Goal: Navigation & Orientation: Find specific page/section

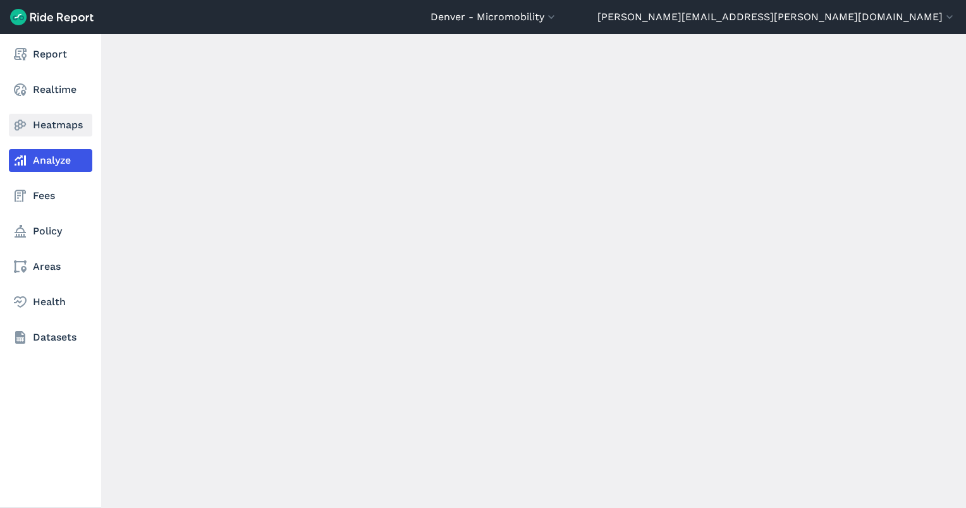
click at [27, 122] on icon at bounding box center [20, 125] width 15 height 15
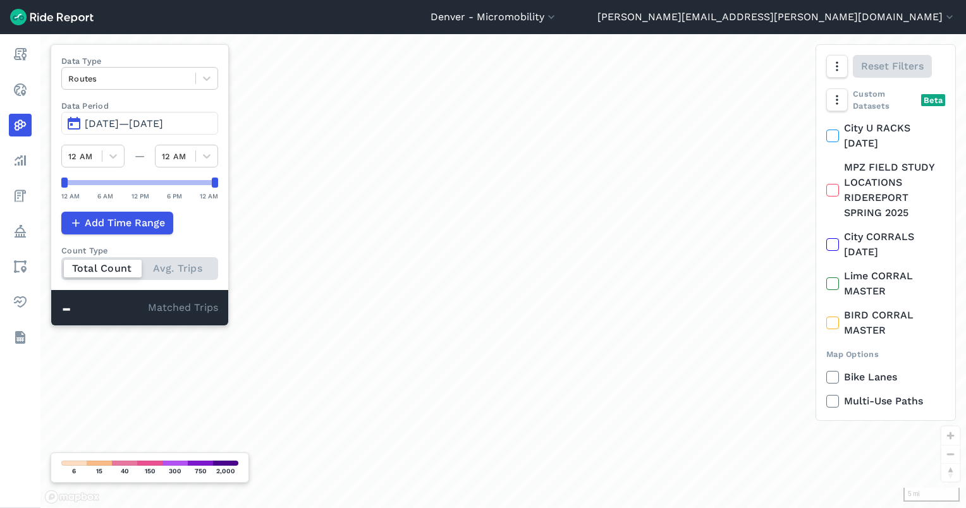
click at [134, 120] on span "[DATE]—[DATE]" at bounding box center [124, 124] width 78 height 12
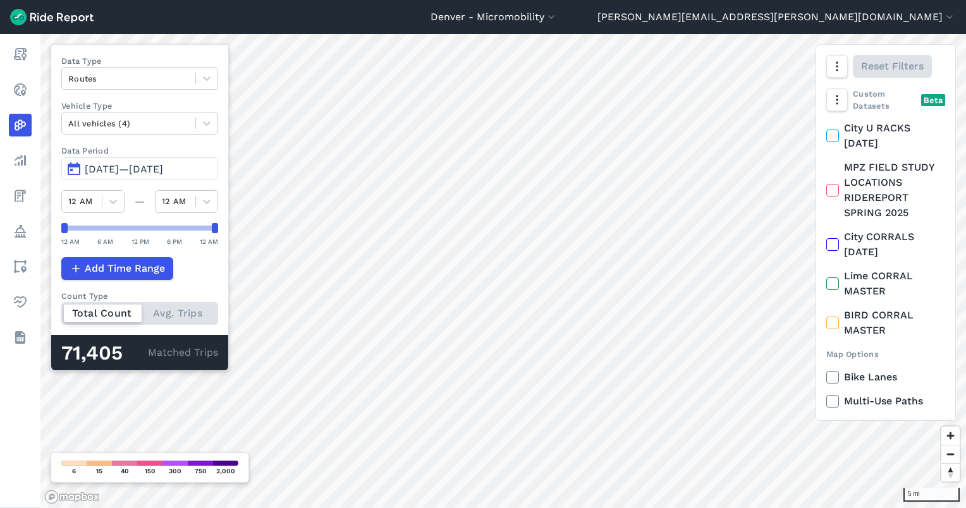
click at [156, 104] on label "Vehicle Type" at bounding box center [139, 106] width 157 height 12
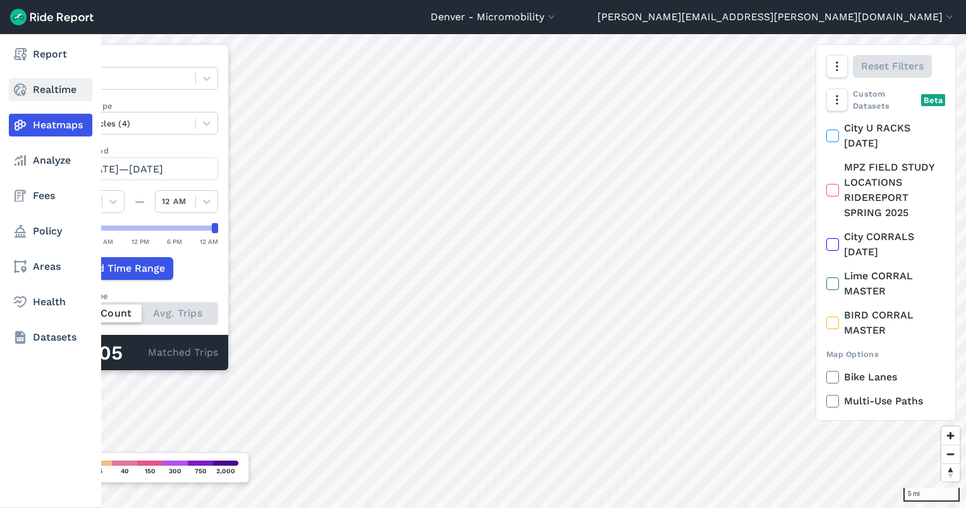
click at [23, 94] on use at bounding box center [20, 89] width 13 height 13
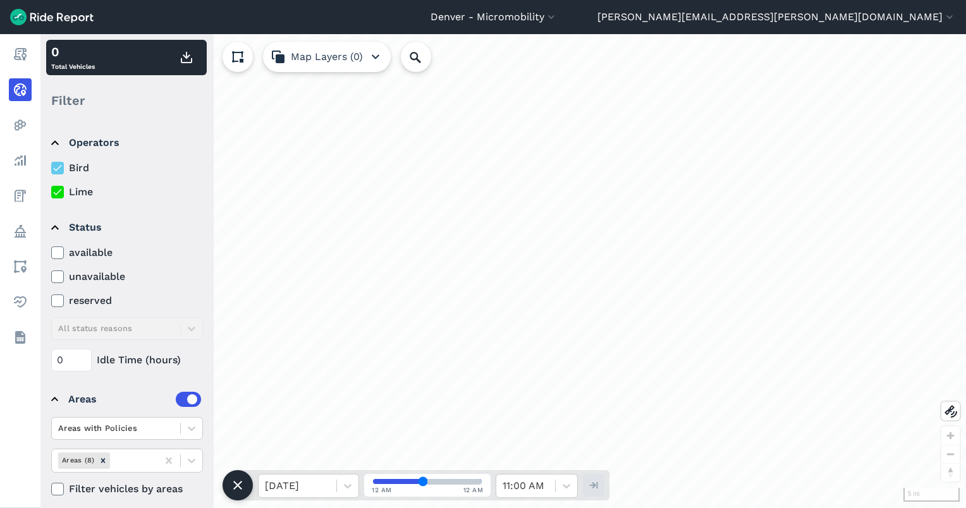
click at [243, 52] on use at bounding box center [237, 56] width 11 height 11
click at [243, 52] on icon at bounding box center [237, 56] width 15 height 15
click at [245, 58] on button at bounding box center [238, 57] width 30 height 30
click at [241, 56] on icon at bounding box center [237, 56] width 15 height 15
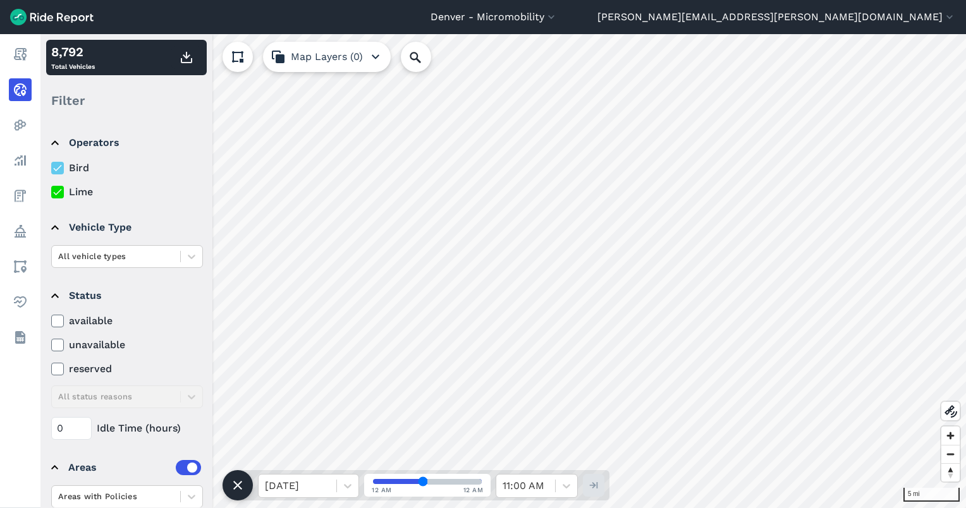
click at [240, 58] on icon at bounding box center [237, 56] width 15 height 15
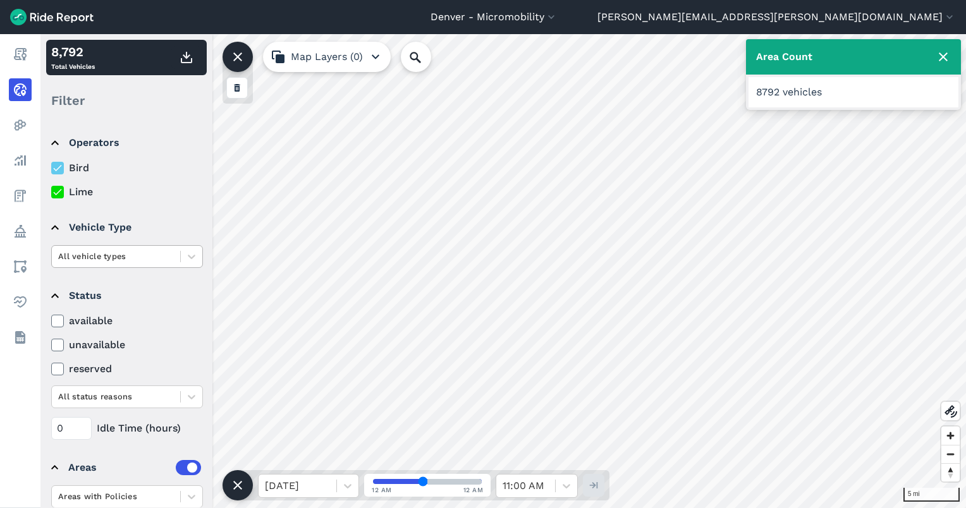
click at [144, 254] on div at bounding box center [116, 256] width 116 height 15
